Goal: Navigation & Orientation: Find specific page/section

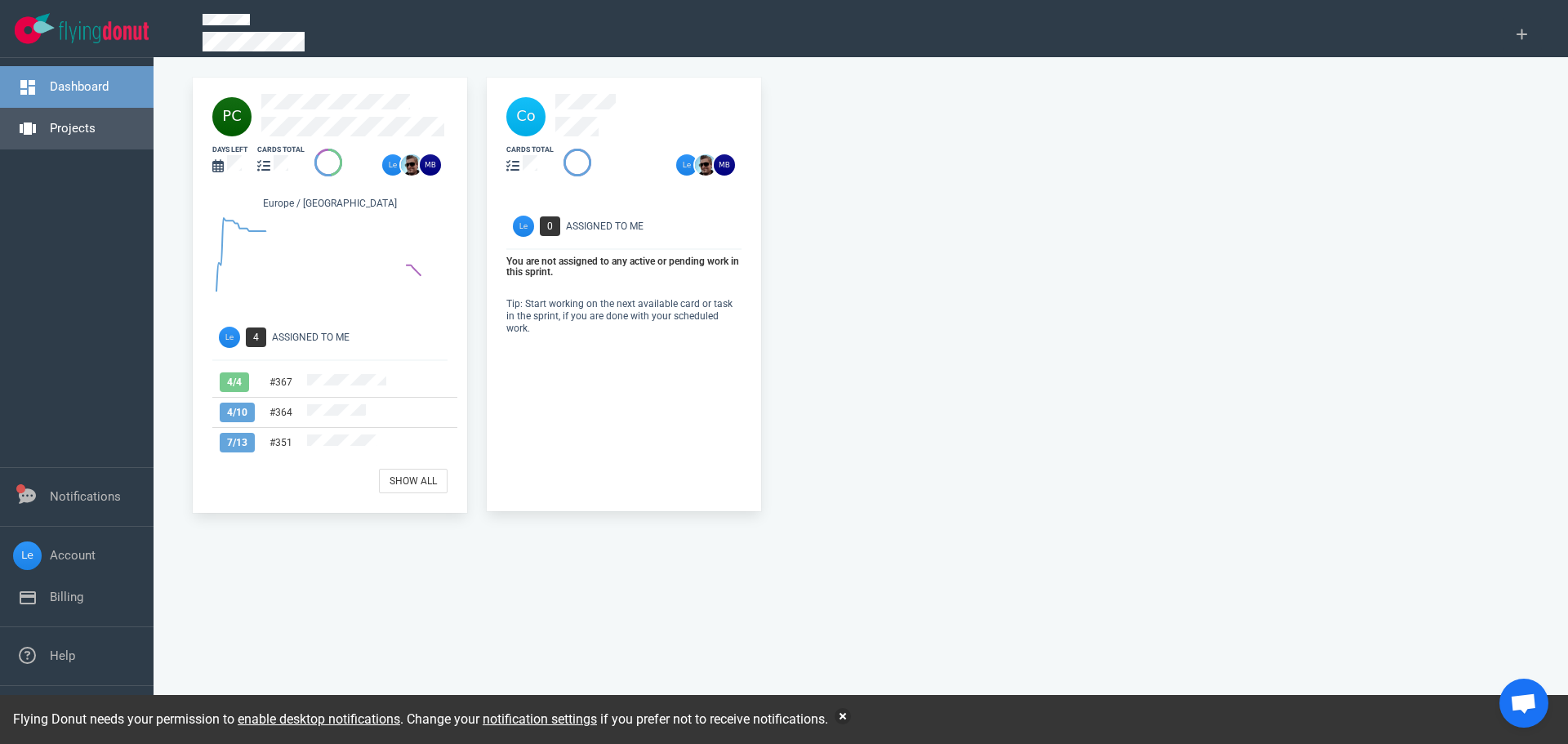
click at [50, 121] on link "Projects" at bounding box center [73, 128] width 46 height 14
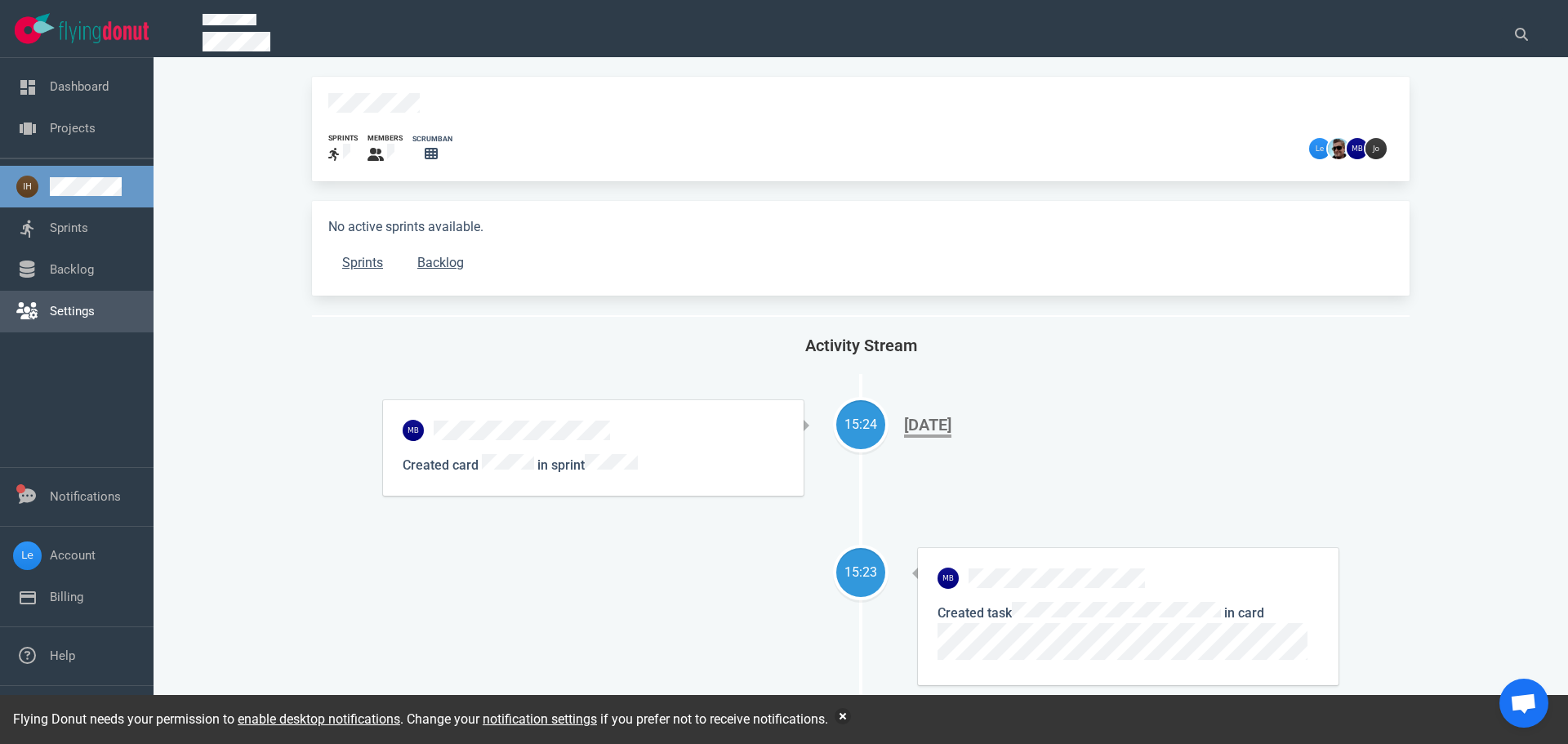
click at [75, 309] on link "Settings" at bounding box center [72, 311] width 45 height 14
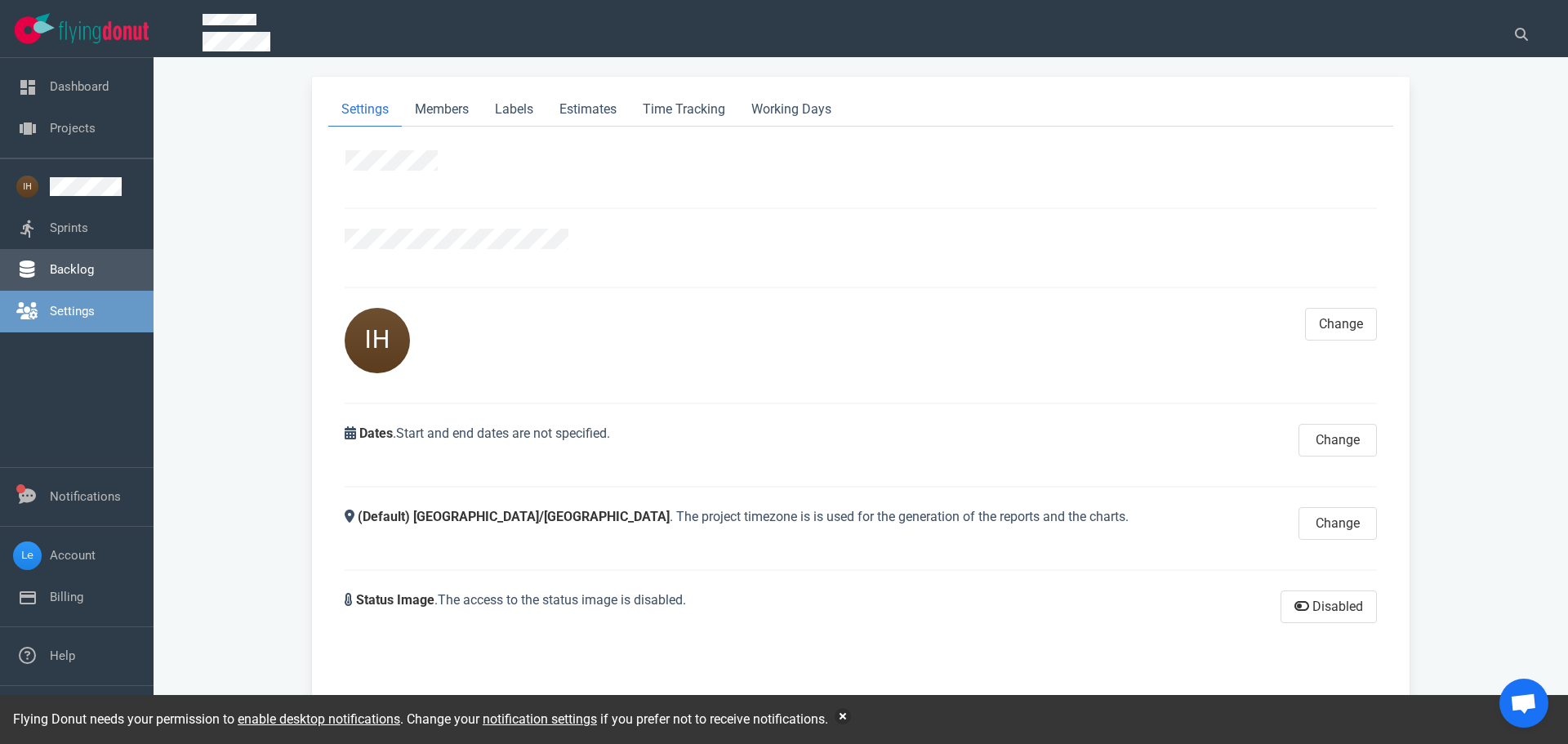
click at [80, 276] on link "Backlog" at bounding box center [72, 269] width 44 height 14
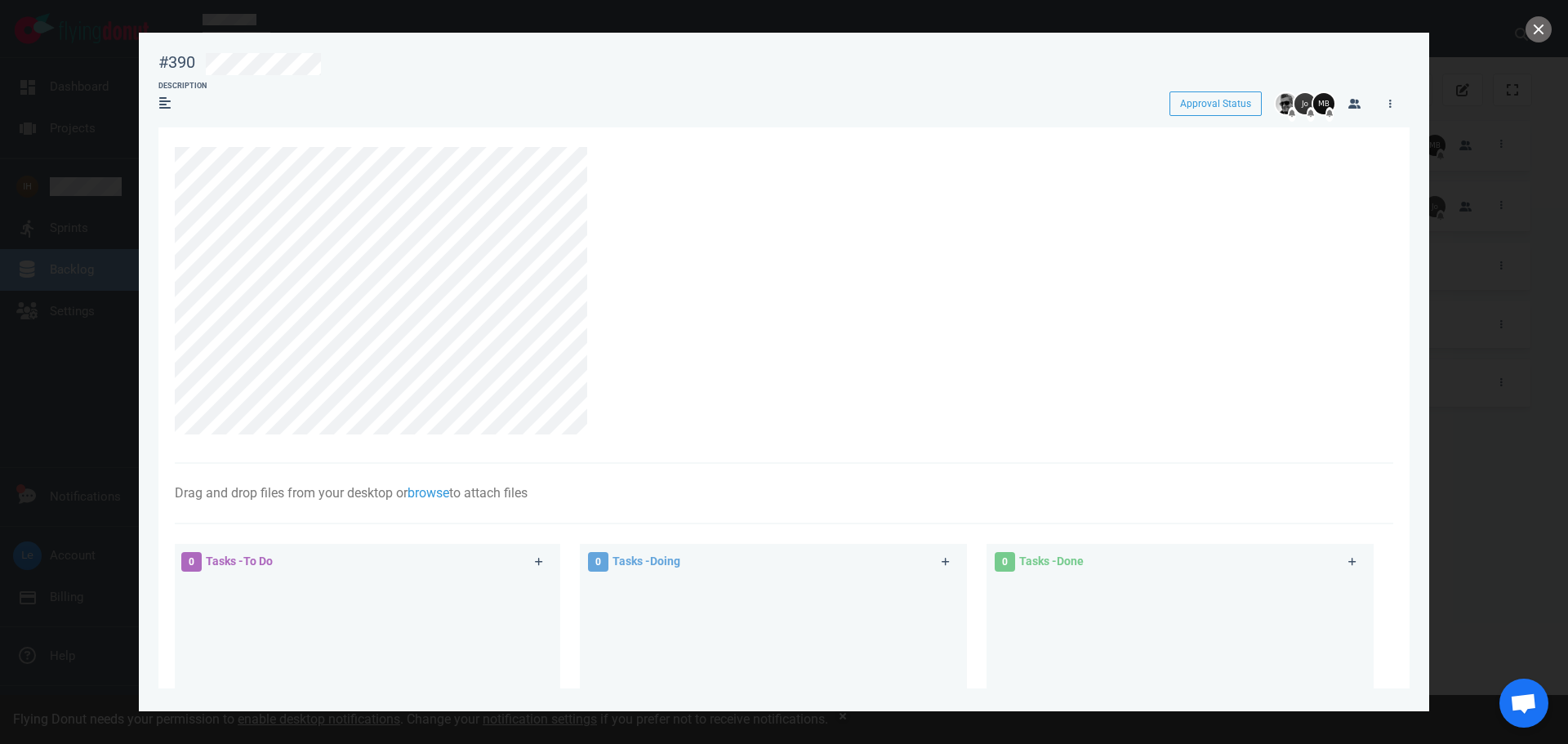
click at [143, 145] on section "#390 Approval Status Description Approval Status Drag and drop files from your …" at bounding box center [784, 365] width 1290 height 665
click at [1532, 33] on button "close" at bounding box center [1537, 29] width 26 height 26
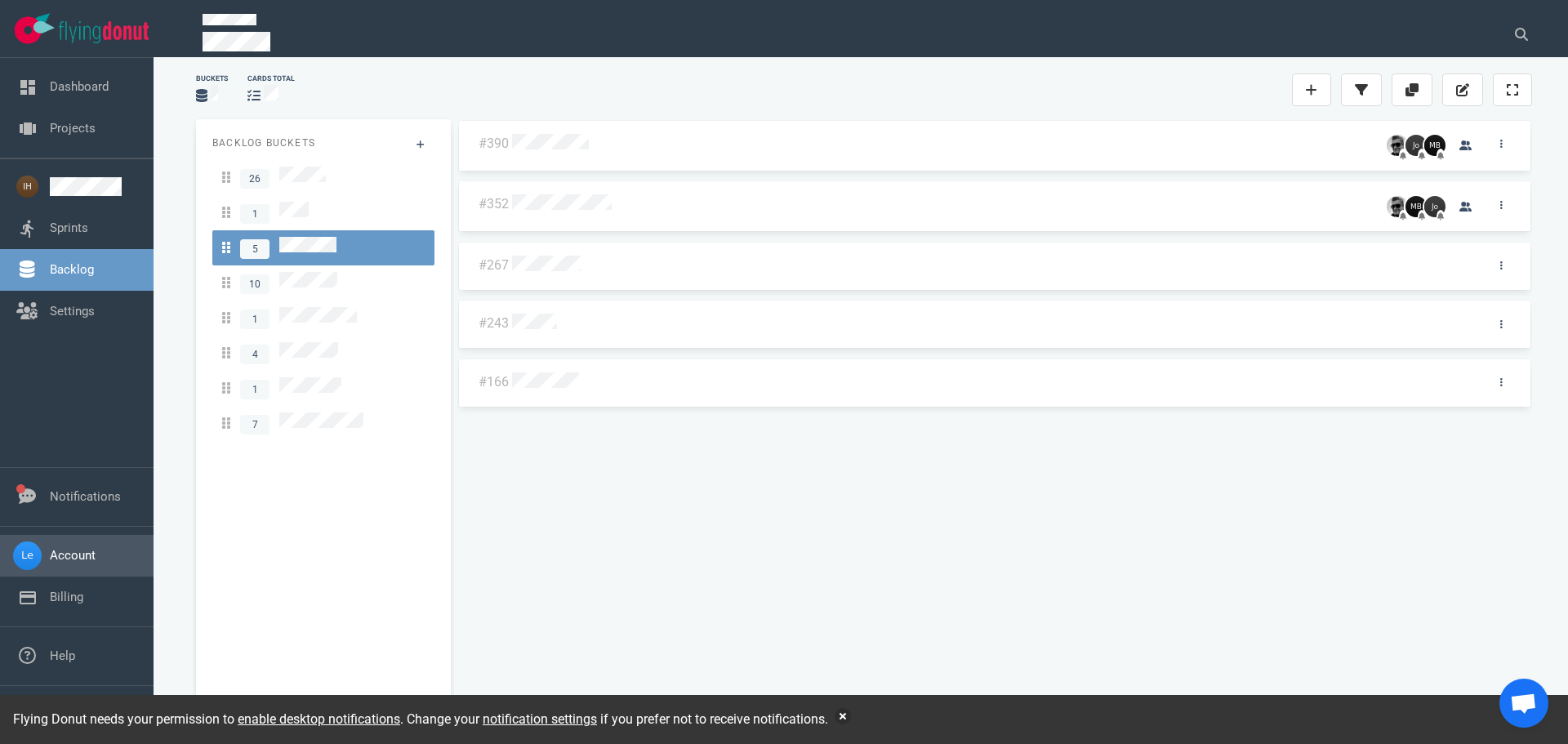
click at [96, 563] on link "Account" at bounding box center [73, 555] width 46 height 14
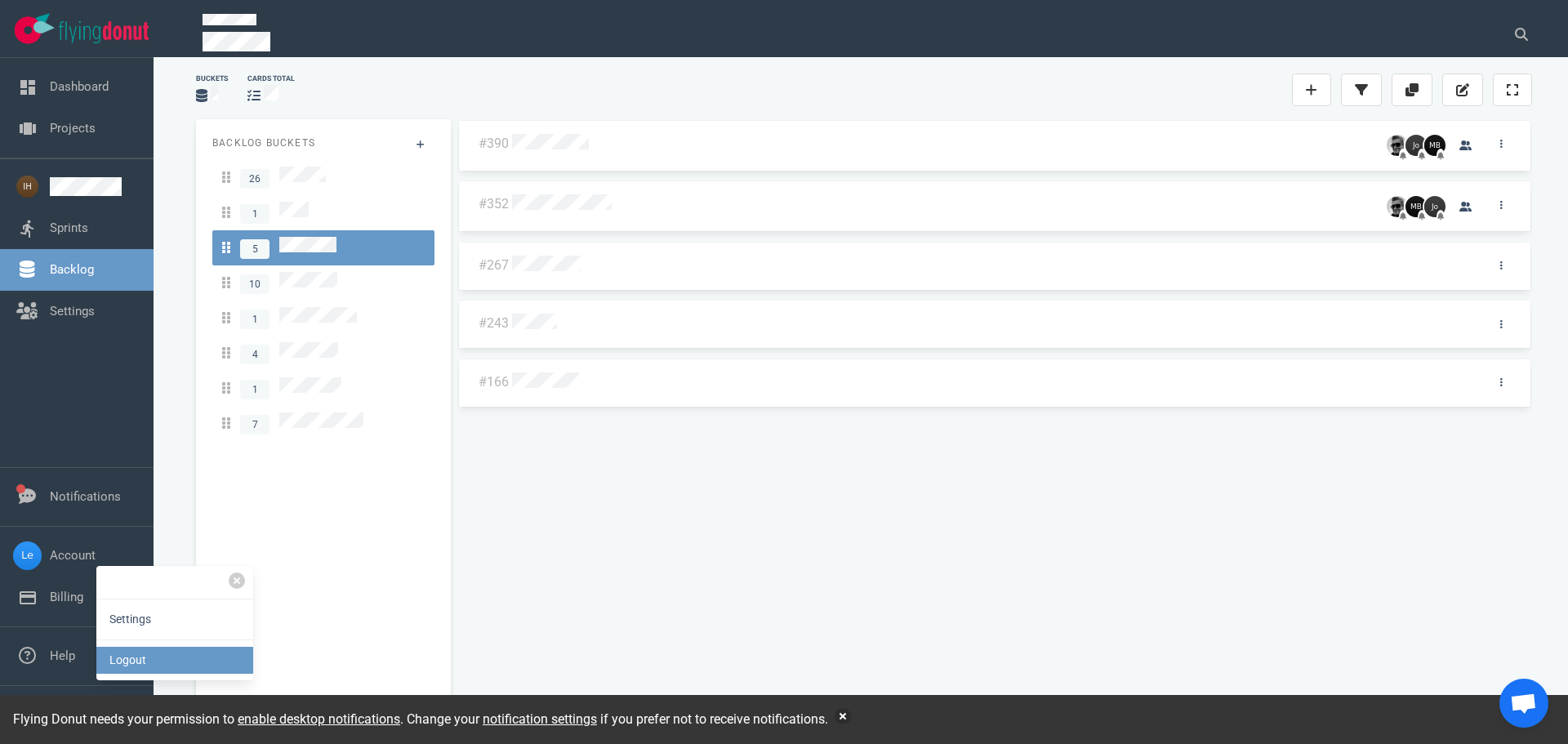
click at [137, 655] on link "Logout" at bounding box center [174, 660] width 156 height 27
